Goal: Task Accomplishment & Management: Manage account settings

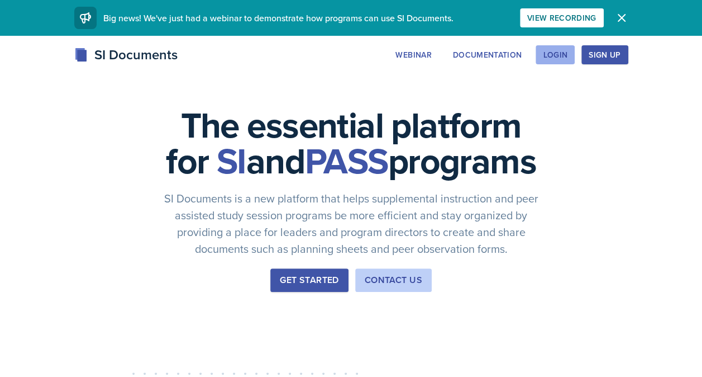
click at [554, 54] on div "Login" at bounding box center [555, 54] width 25 height 9
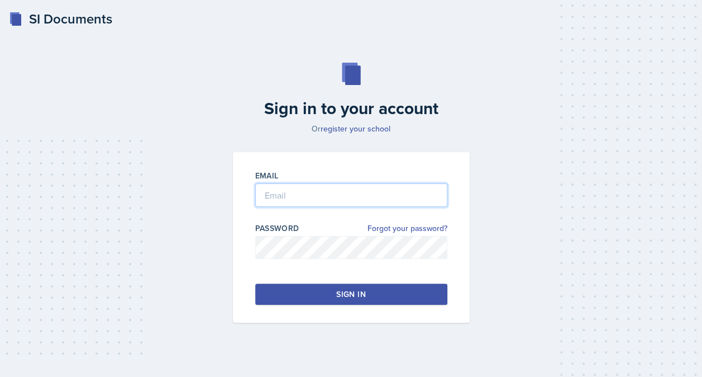
click at [351, 196] on input "email" at bounding box center [351, 194] width 192 height 23
type input "[EMAIL_ADDRESS][DOMAIN_NAME]"
click at [383, 296] on button "Sign in" at bounding box center [351, 293] width 192 height 21
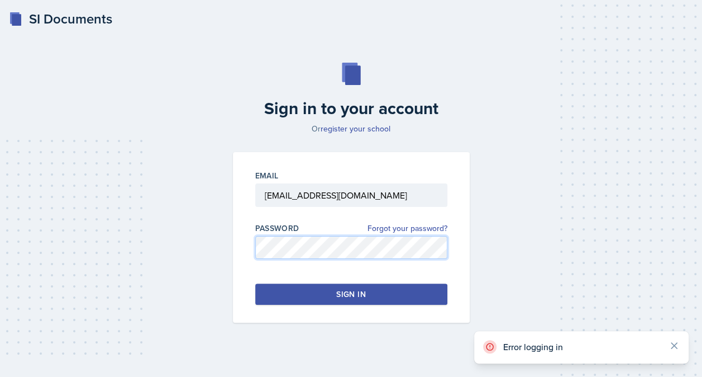
click at [215, 269] on div "Sign in to your account Or register your school Email [EMAIL_ADDRESS][DOMAIN_NA…" at bounding box center [351, 192] width 676 height 331
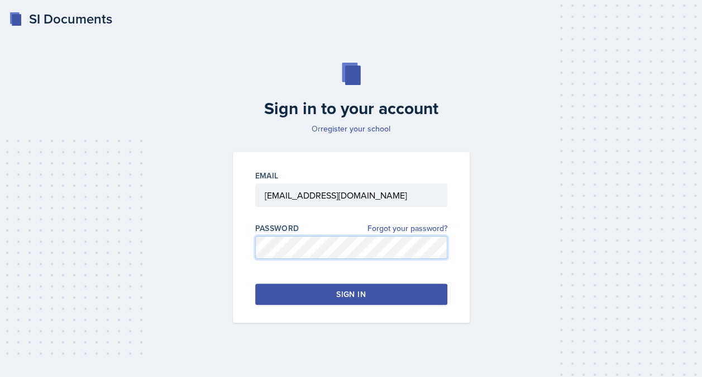
click at [230, 253] on div "Email [EMAIL_ADDRESS][DOMAIN_NAME] Password Forgot your password? Sign in" at bounding box center [351, 237] width 250 height 170
click at [396, 227] on link "Forgot your password?" at bounding box center [408, 228] width 80 height 12
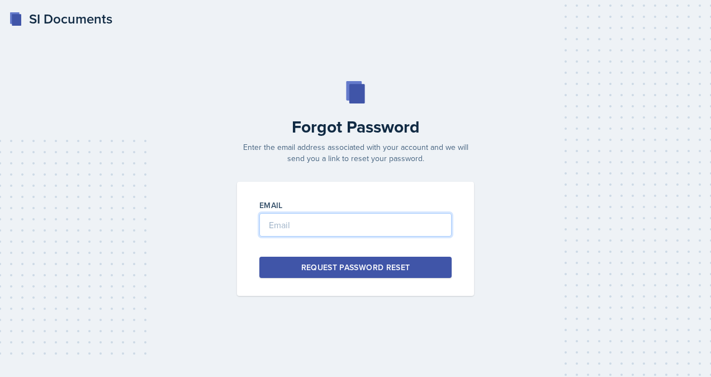
click at [390, 228] on input "email" at bounding box center [355, 224] width 192 height 23
type input "[EMAIL_ADDRESS][DOMAIN_NAME]"
click at [341, 268] on div "Request Password Reset" at bounding box center [355, 266] width 109 height 11
click at [683, 311] on div "SI Documents Forgot Password Enter the email address associated with your accou…" at bounding box center [355, 188] width 711 height 377
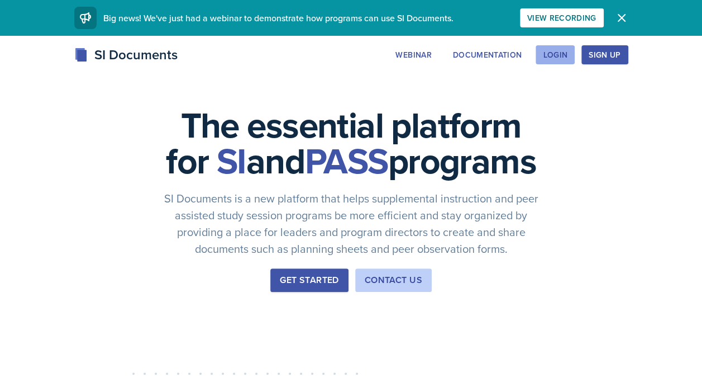
click at [558, 55] on div "Login" at bounding box center [555, 54] width 25 height 9
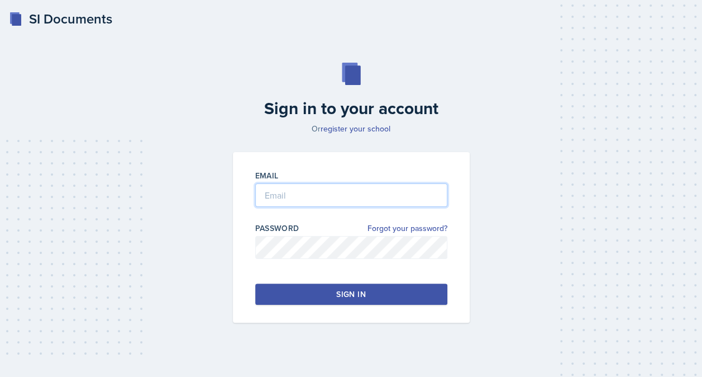
click at [351, 188] on input "email" at bounding box center [351, 194] width 192 height 23
type input "[EMAIL_ADDRESS][DOMAIN_NAME]"
